Goal: Information Seeking & Learning: Learn about a topic

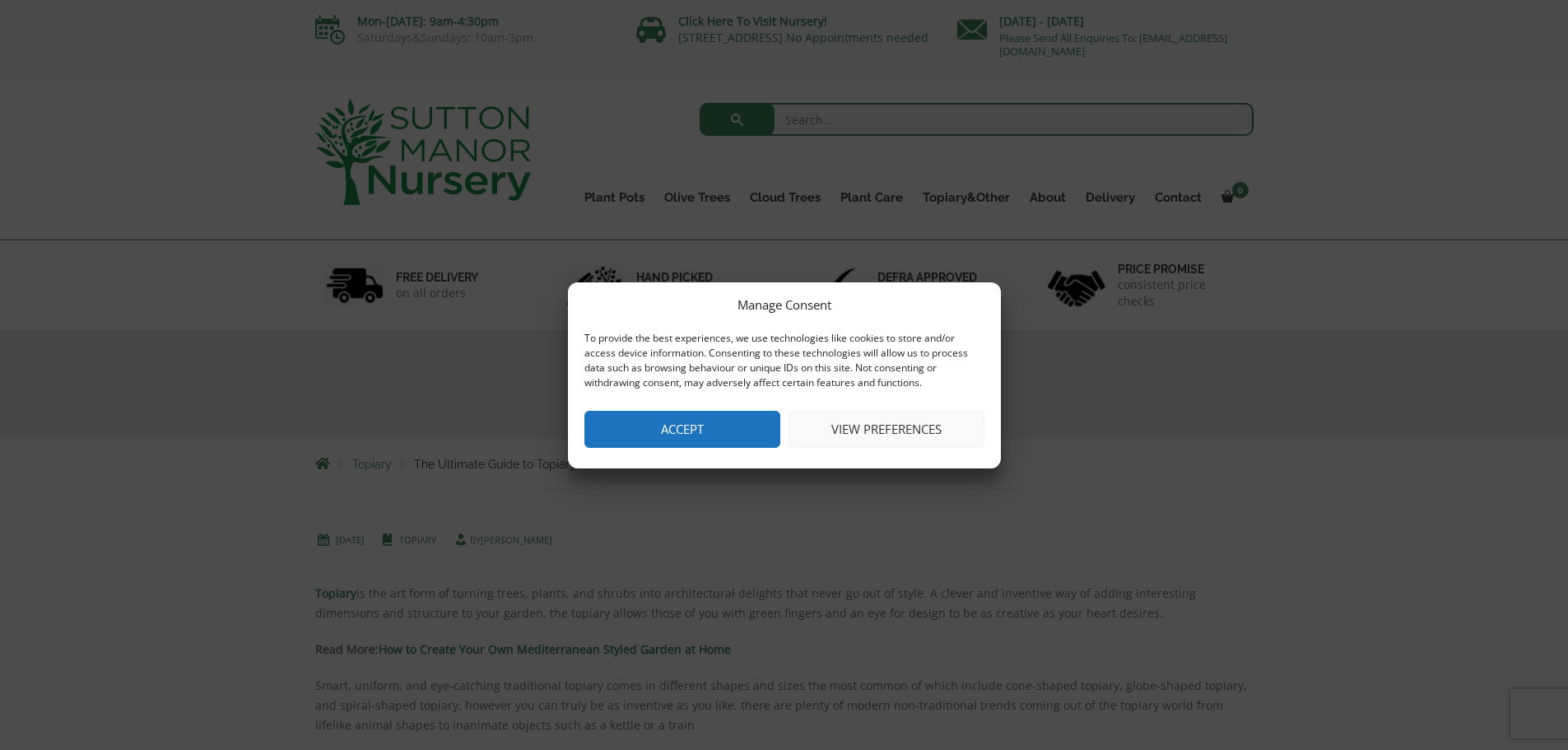
click at [712, 433] on button "Accept" at bounding box center [682, 429] width 196 height 37
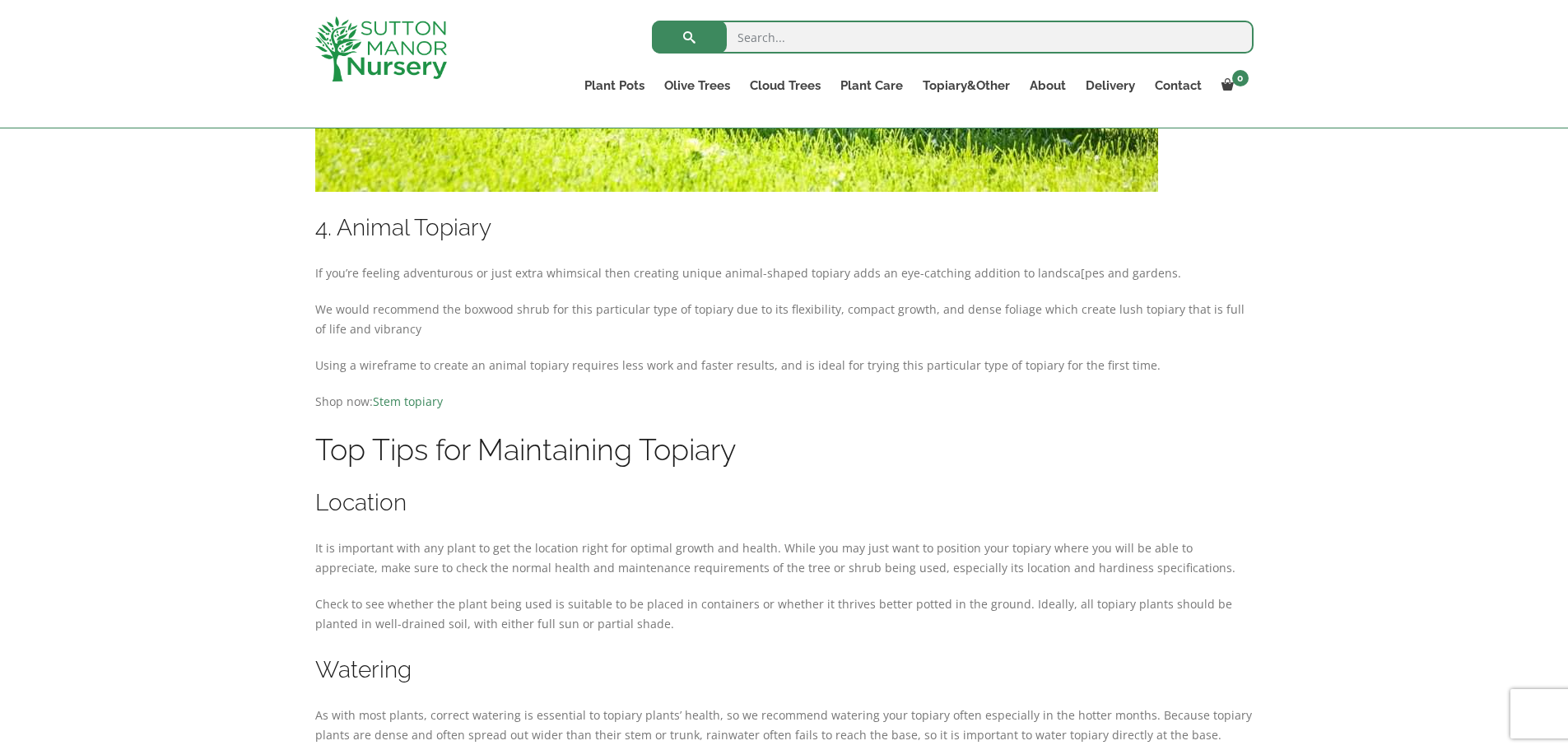
scroll to position [8949, 0]
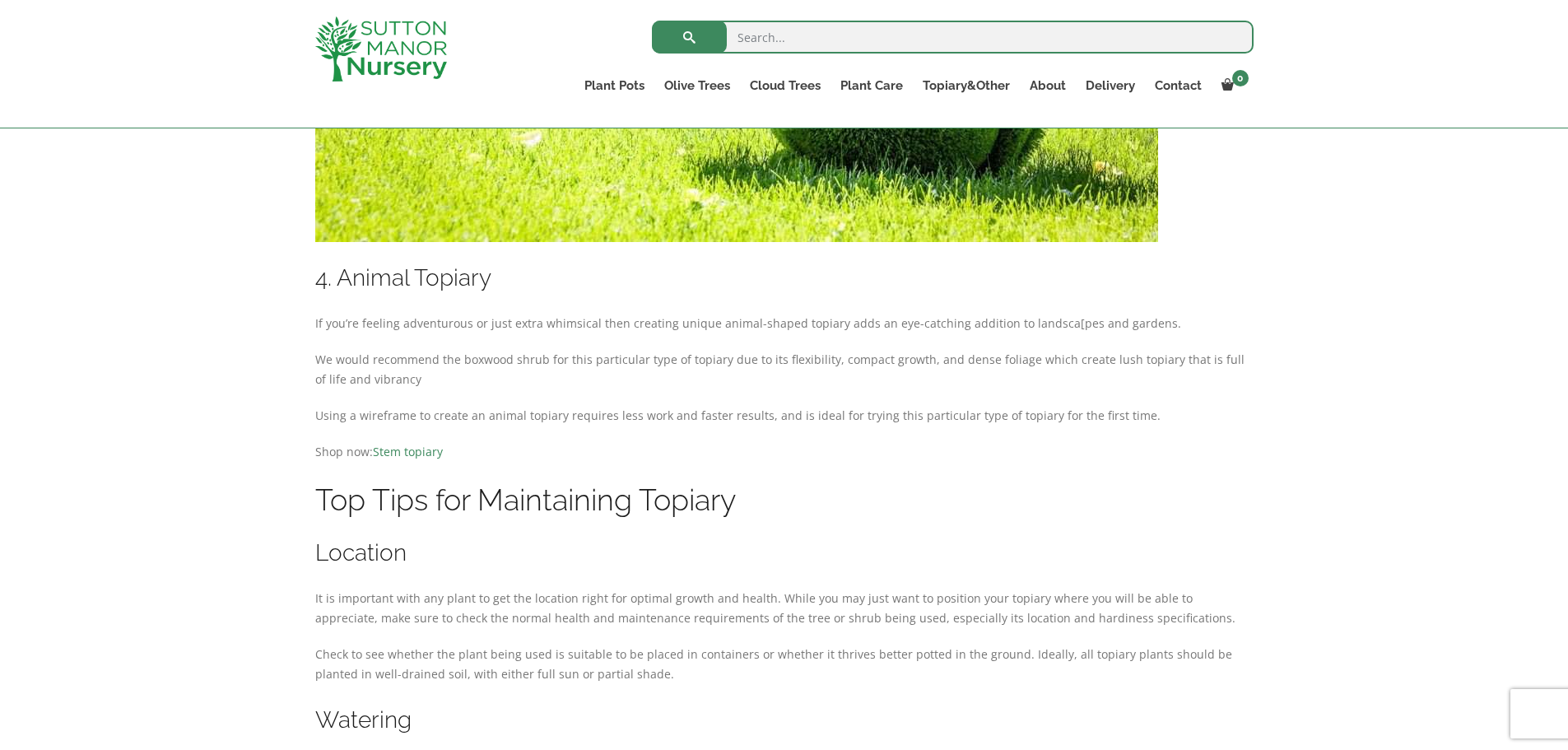
click at [409, 444] on link "Stem topiary" at bounding box center [408, 452] width 70 height 16
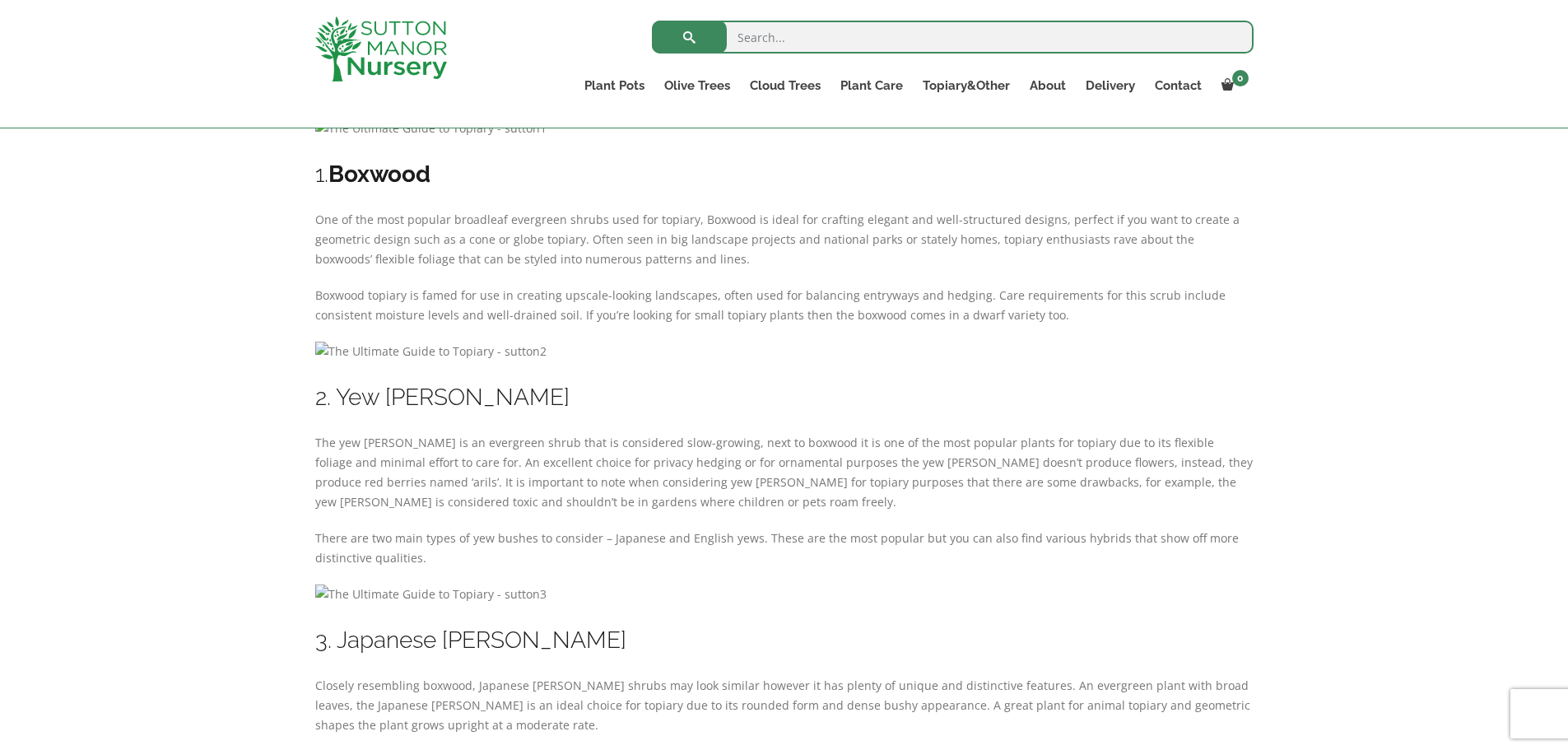
scroll to position [973, 0]
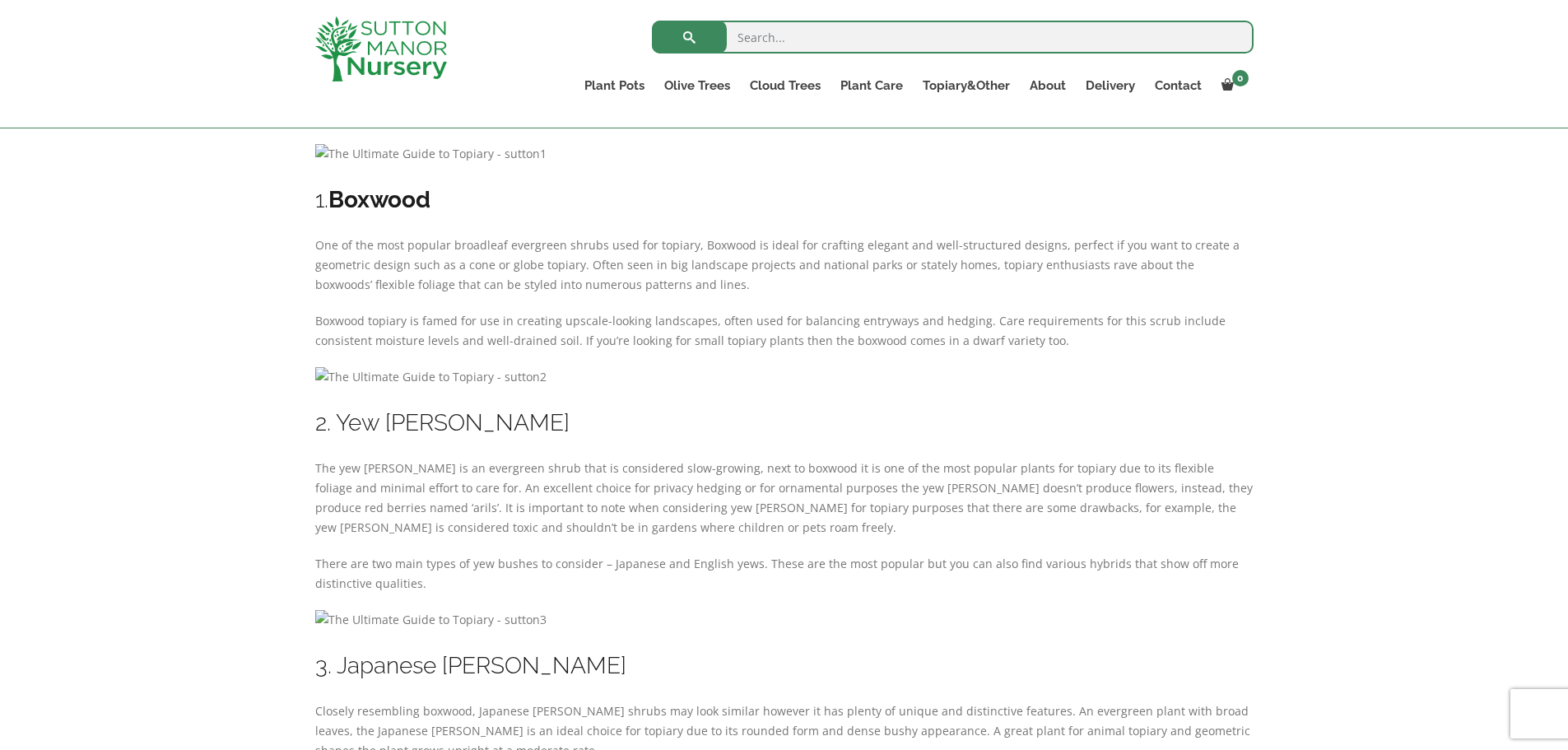
click at [450, 620] on img at bounding box center [431, 621] width 231 height 20
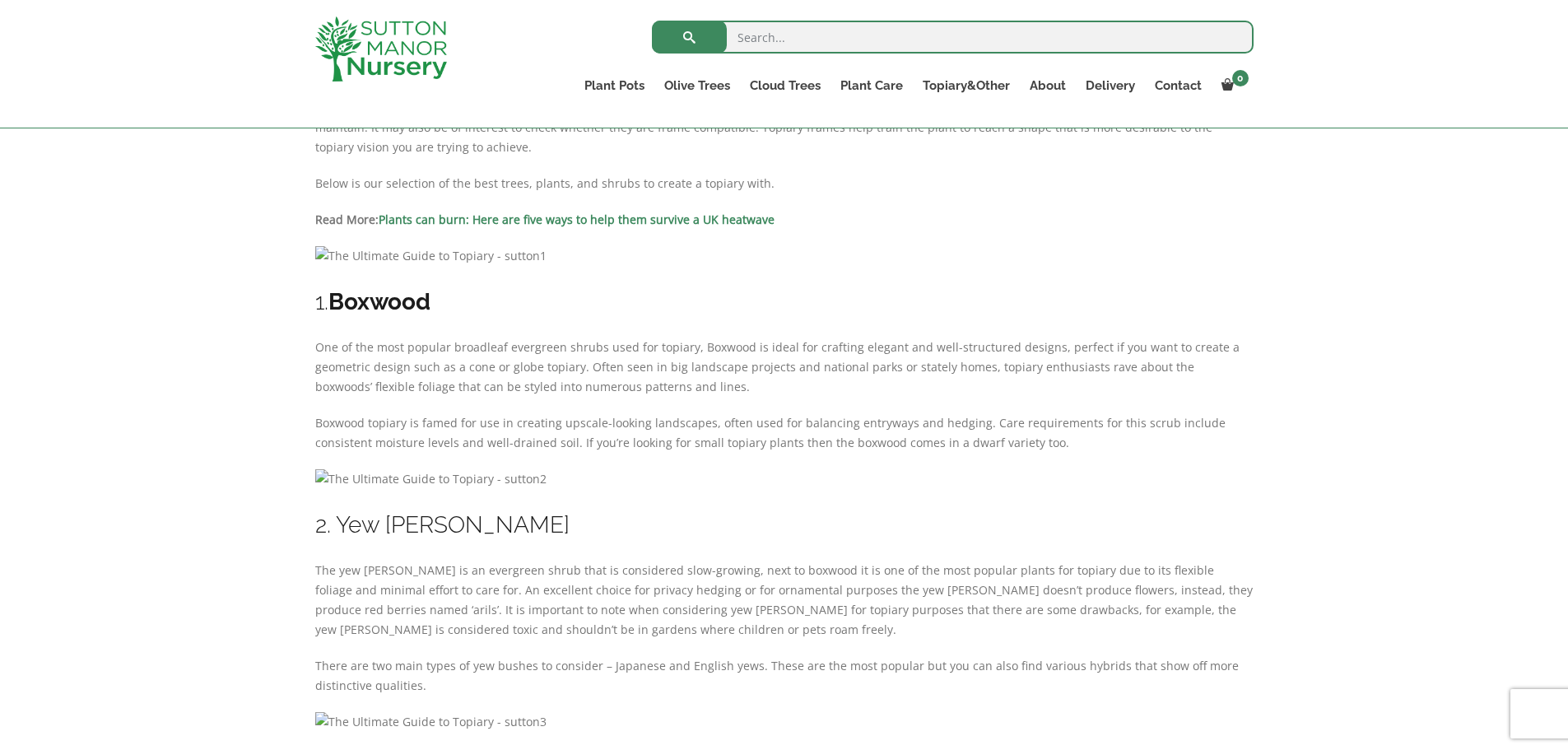
scroll to position [699, 0]
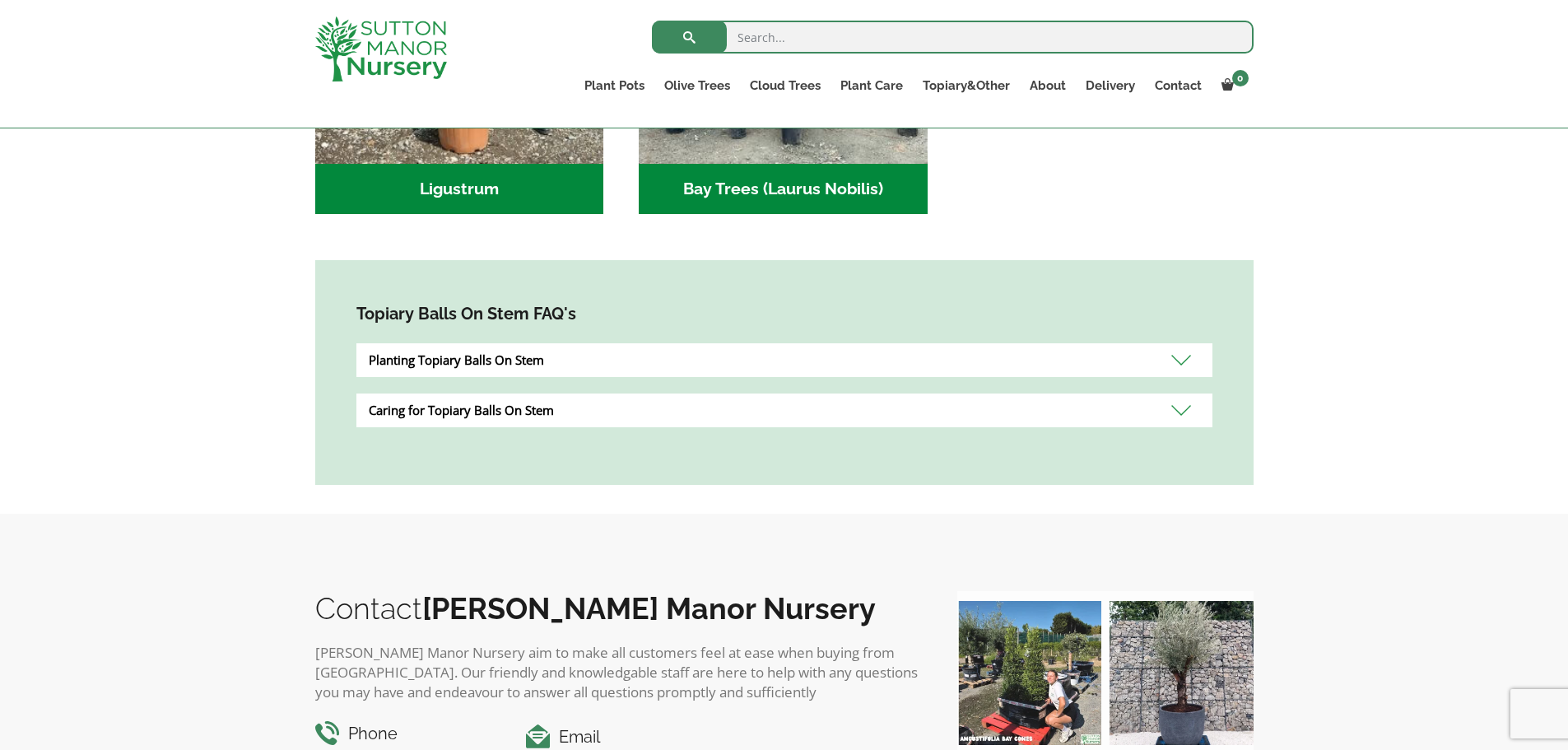
scroll to position [824, 0]
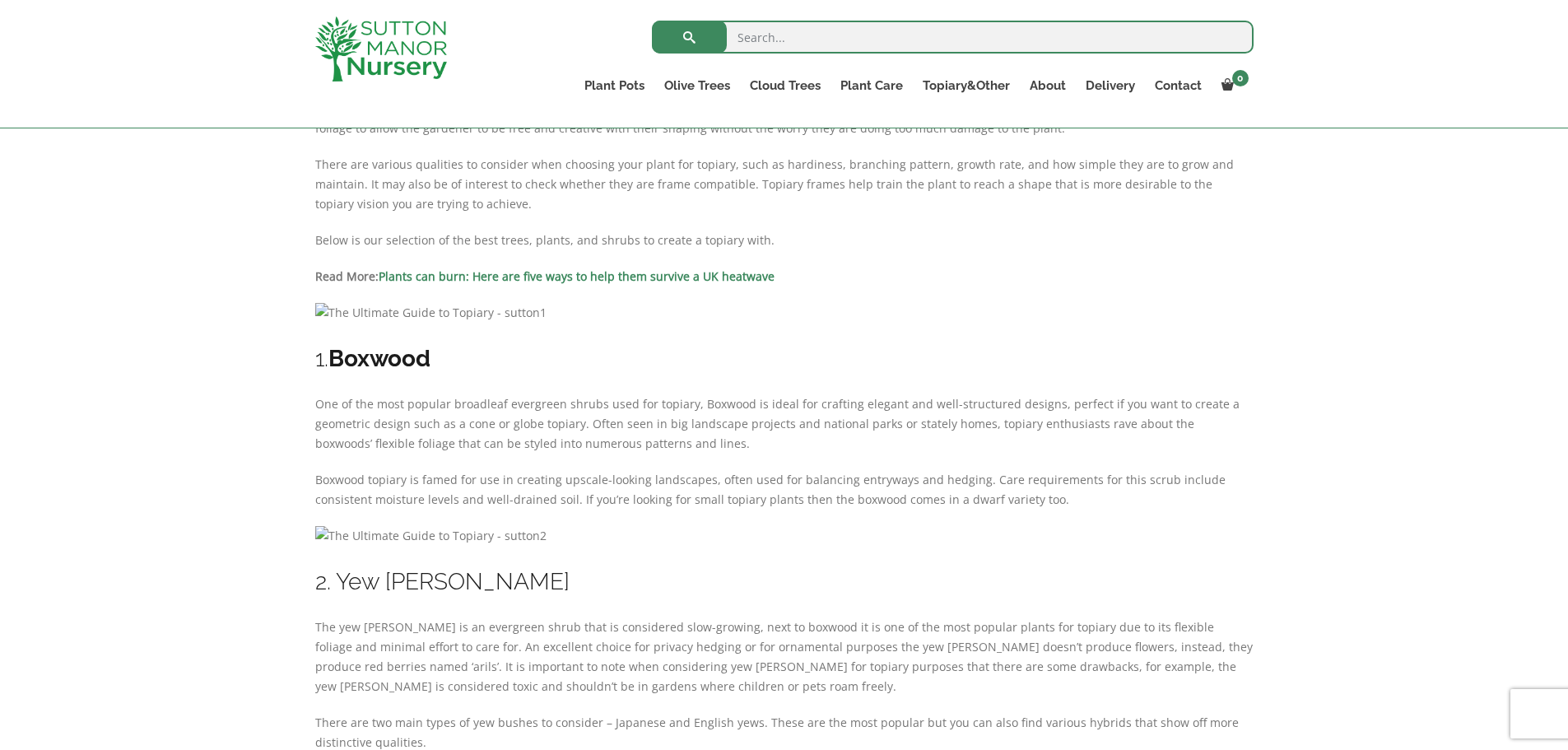
scroll to position [972, 0]
